Goal: Task Accomplishment & Management: Manage account settings

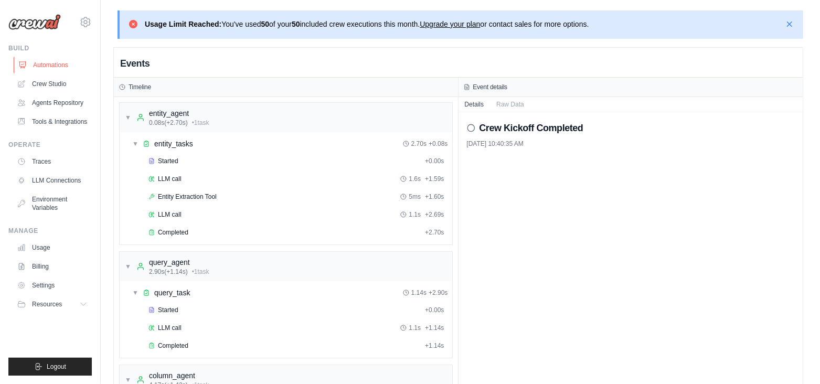
click at [57, 62] on link "Automations" at bounding box center [53, 65] width 79 height 17
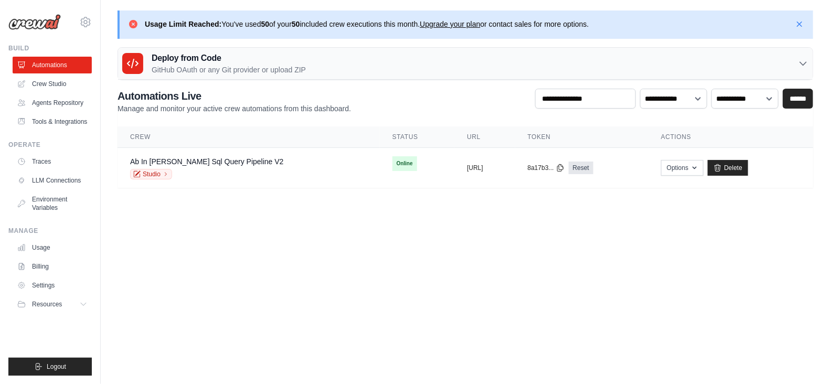
click at [488, 259] on body "[EMAIL_ADDRESS][DOMAIN_NAME] Settings Build Automations GitHub" at bounding box center [415, 192] width 830 height 384
drag, startPoint x: 224, startPoint y: 25, endPoint x: 434, endPoint y: 18, distance: 211.0
click at [434, 19] on p "Usage Limit Reached: You've used 50 of your 50 included crew executions this mo…" at bounding box center [367, 24] width 444 height 10
click at [88, 24] on icon at bounding box center [85, 22] width 13 height 13
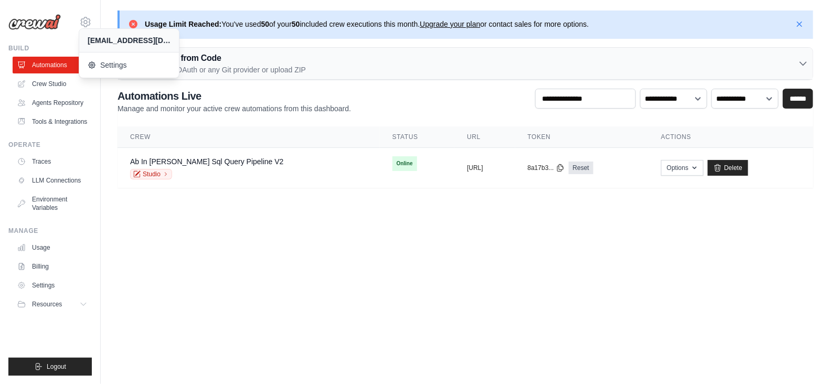
click at [307, 258] on body "[EMAIL_ADDRESS][DOMAIN_NAME] Settings Build Automations GitHub" at bounding box center [415, 192] width 830 height 384
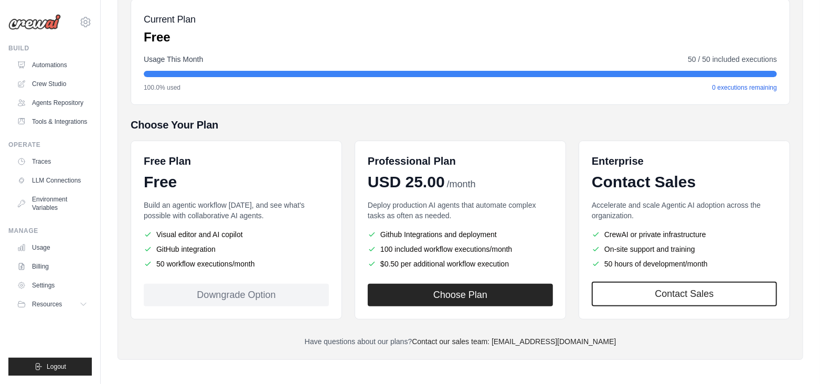
scroll to position [161, 0]
